Goal: Task Accomplishment & Management: Manage account settings

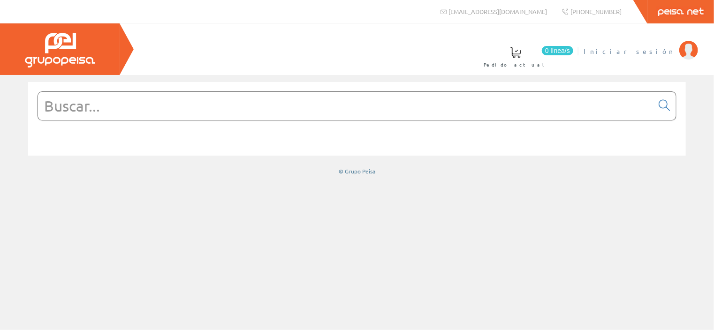
click at [648, 47] on span "Iniciar sesión" at bounding box center [628, 50] width 91 height 9
click at [669, 50] on span "[PERSON_NAME]" at bounding box center [631, 50] width 86 height 9
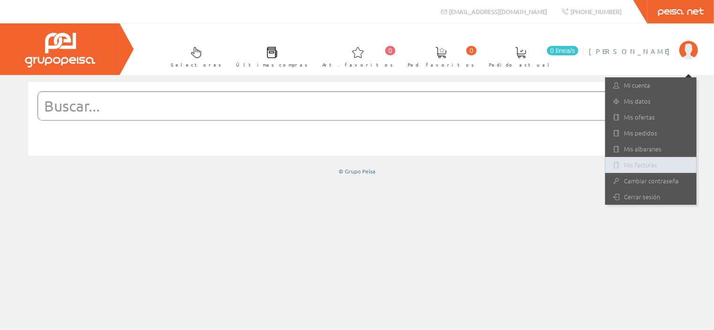
click at [674, 160] on link "Mis facturas" at bounding box center [650, 165] width 91 height 16
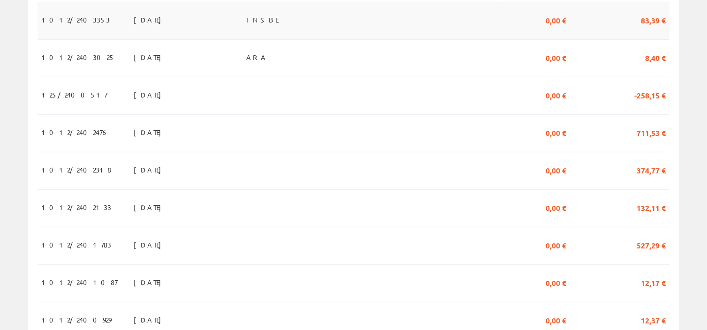
scroll to position [703, 0]
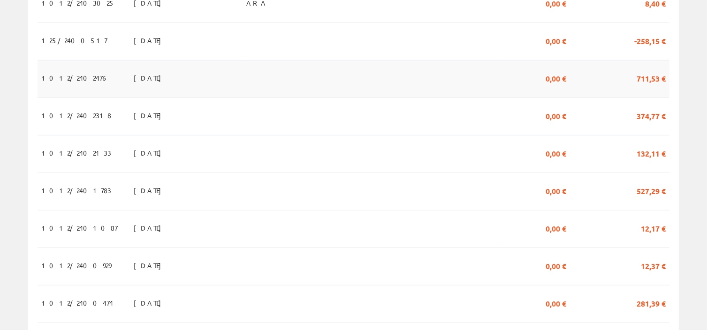
click at [429, 73] on td at bounding box center [439, 79] width 120 height 38
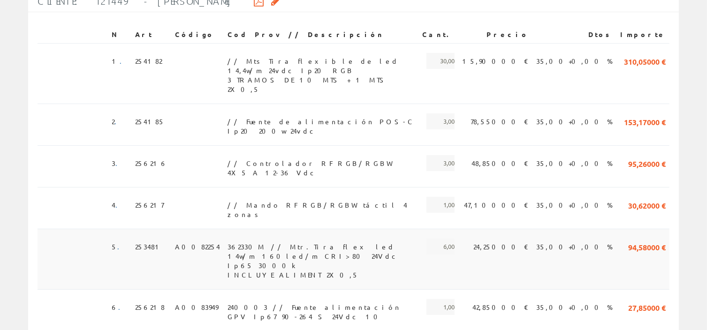
scroll to position [247, 0]
